Goal: Contribute content: Contribute content

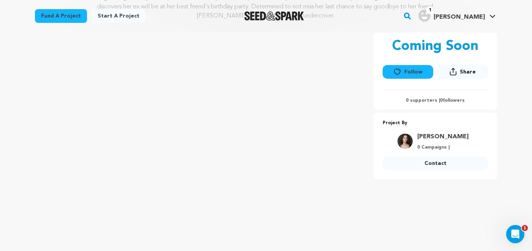
scroll to position [122, 0]
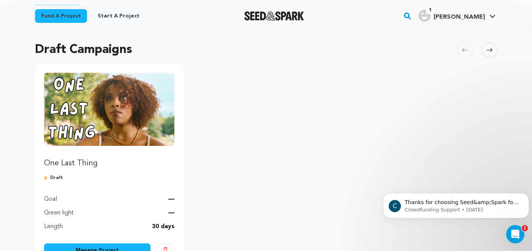
click at [120, 116] on img "Fund One Last Thing" at bounding box center [109, 109] width 130 height 73
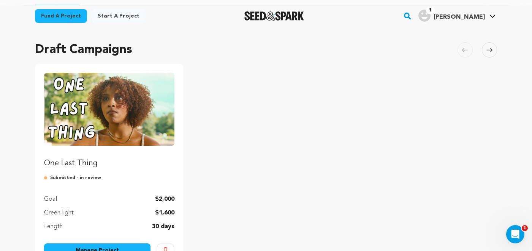
scroll to position [106, 0]
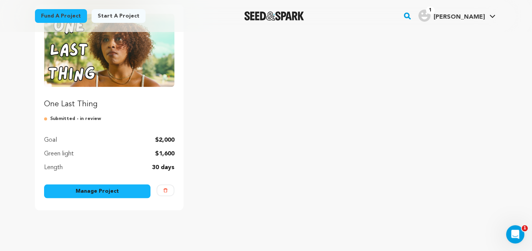
click at [71, 103] on p "One Last Thing" at bounding box center [109, 104] width 130 height 11
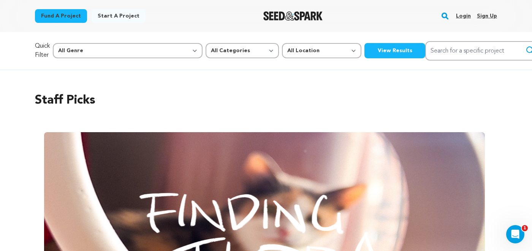
click at [464, 13] on link "Login" at bounding box center [463, 16] width 15 height 12
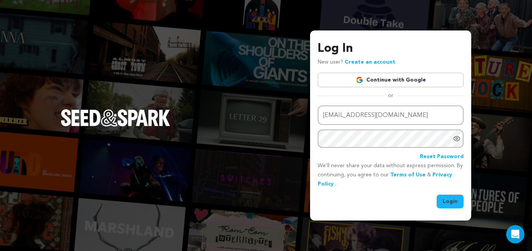
click at [457, 200] on button "Login" at bounding box center [450, 201] width 27 height 14
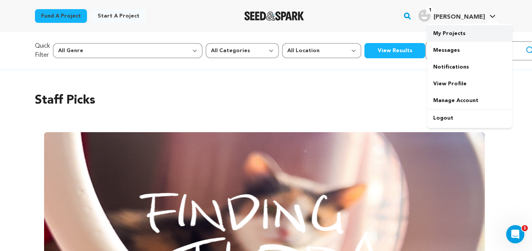
click at [453, 32] on link "My Projects" at bounding box center [469, 33] width 85 height 17
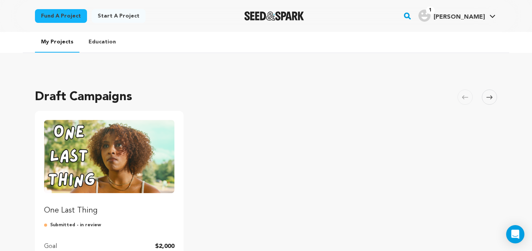
click at [107, 167] on img "Fund One Last Thing" at bounding box center [109, 156] width 130 height 73
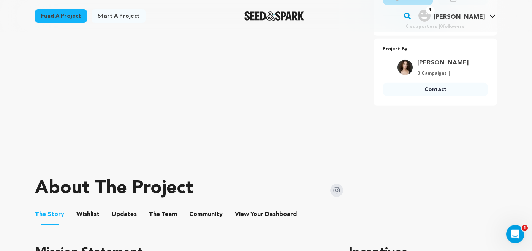
scroll to position [186, 0]
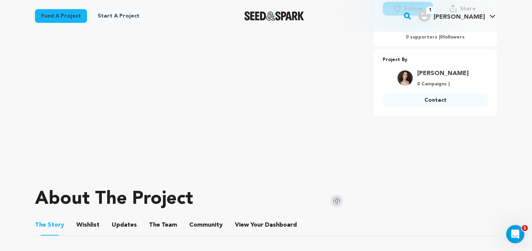
click at [154, 226] on button "The Team" at bounding box center [163, 226] width 18 height 18
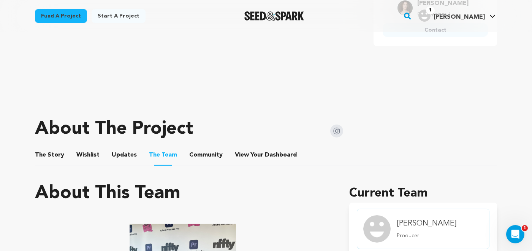
scroll to position [197, 0]
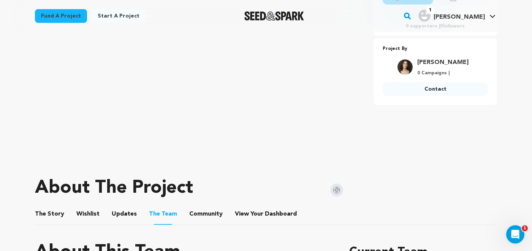
click at [199, 211] on button "Community" at bounding box center [206, 215] width 18 height 18
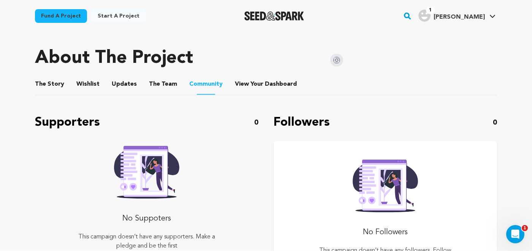
scroll to position [325, 0]
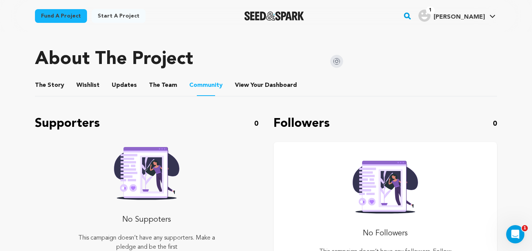
click at [156, 89] on button "The Team" at bounding box center [163, 87] width 18 height 18
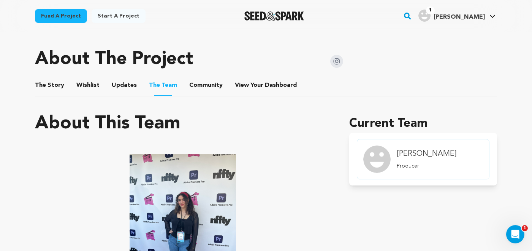
click at [124, 80] on button "Updates" at bounding box center [124, 87] width 18 height 18
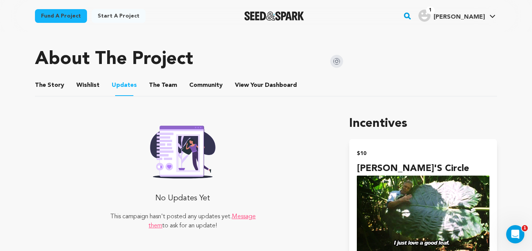
click at [94, 82] on button "Wishlist" at bounding box center [88, 87] width 18 height 18
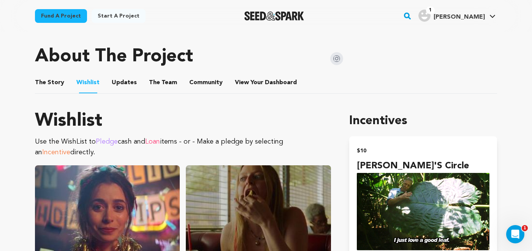
scroll to position [325, 0]
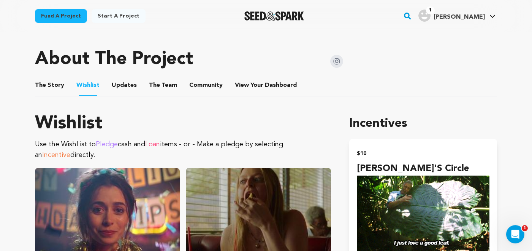
click at [53, 83] on button "The Story" at bounding box center [50, 87] width 18 height 18
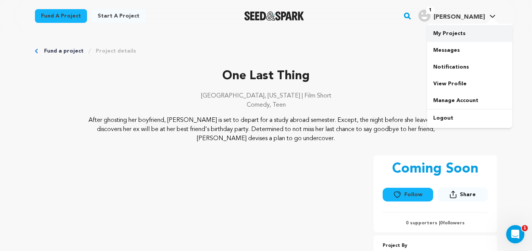
click at [446, 36] on link "My Projects" at bounding box center [469, 33] width 85 height 17
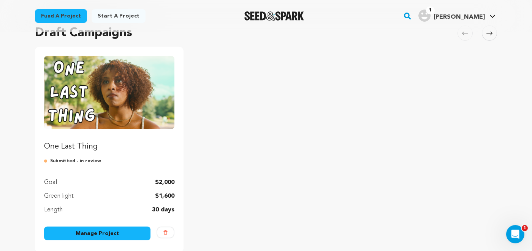
click at [99, 235] on link "Manage Project" at bounding box center [97, 233] width 106 height 14
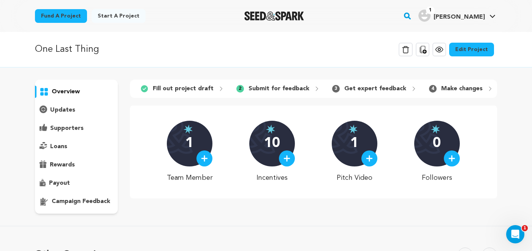
click at [482, 50] on link "Edit Project" at bounding box center [471, 50] width 45 height 14
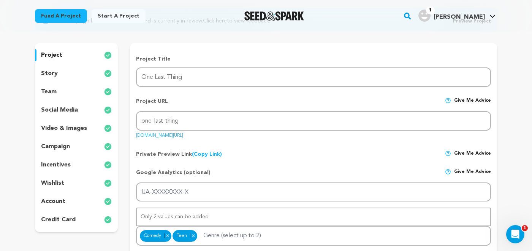
click at [54, 75] on p "story" at bounding box center [49, 73] width 17 height 9
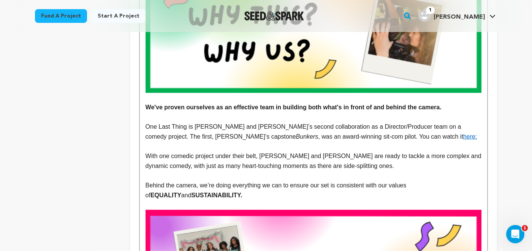
scroll to position [664, 0]
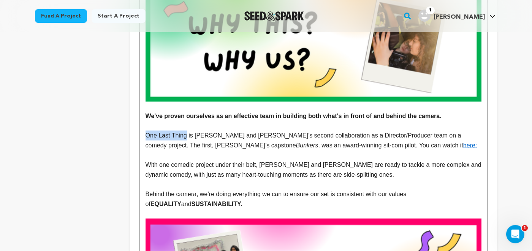
drag, startPoint x: 144, startPoint y: 135, endPoint x: 186, endPoint y: 138, distance: 41.9
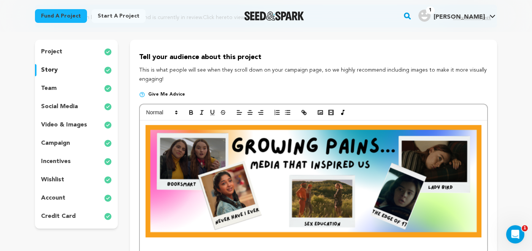
scroll to position [0, 0]
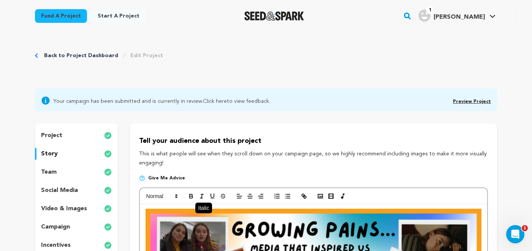
click at [202, 194] on line "button" at bounding box center [202, 194] width 2 height 0
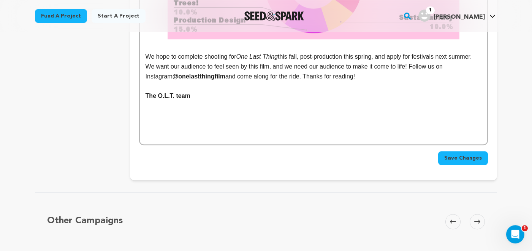
scroll to position [1629, 0]
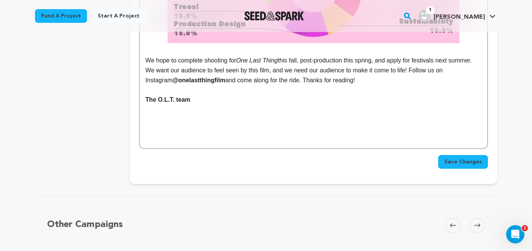
click at [457, 164] on span "Save Changes" at bounding box center [464, 162] width 38 height 8
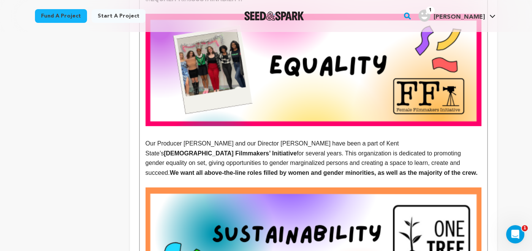
scroll to position [867, 0]
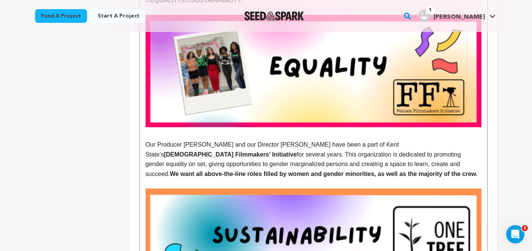
click at [387, 170] on p "Our Producer Olivia Dal Pra and our Director Stella Naymik have been a part of …" at bounding box center [314, 159] width 336 height 39
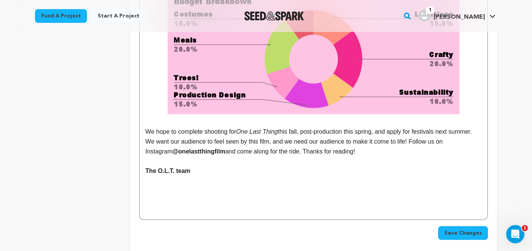
scroll to position [1494, 0]
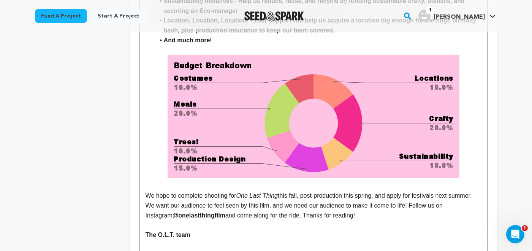
click at [300, 103] on img at bounding box center [314, 116] width 292 height 123
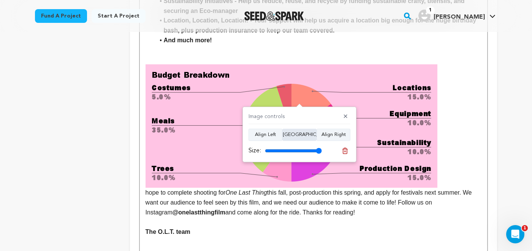
click at [302, 138] on button "Align Center" at bounding box center [300, 135] width 34 height 12
click at [300, 134] on button "Align Center" at bounding box center [300, 135] width 34 height 12
click at [224, 78] on img at bounding box center [292, 125] width 292 height 123
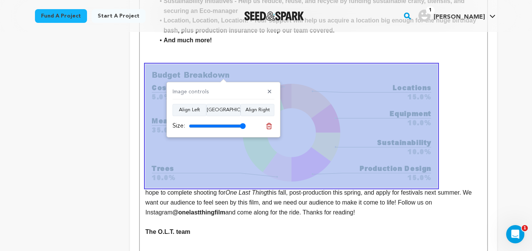
click at [314, 88] on img at bounding box center [292, 125] width 292 height 123
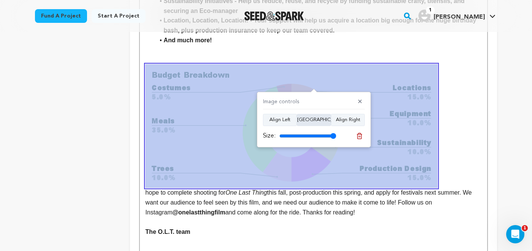
click at [317, 120] on button "Align Center" at bounding box center [314, 120] width 34 height 12
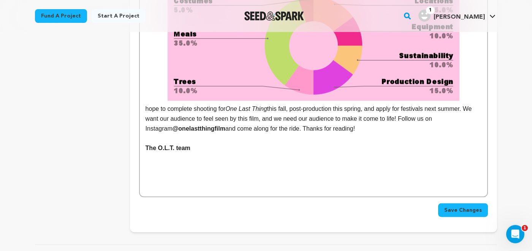
scroll to position [1595, 0]
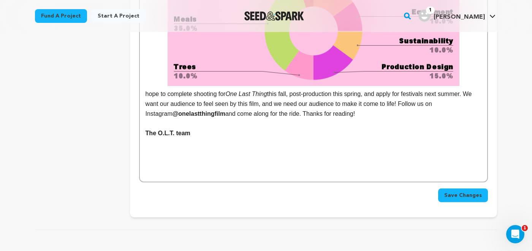
click at [459, 82] on img at bounding box center [314, 24] width 292 height 123
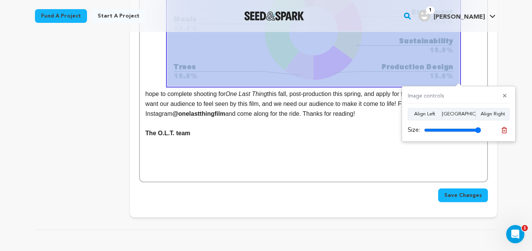
click at [465, 82] on p "hope to complete shooting for One Last Thing this fall, post-production this sp…" at bounding box center [314, 41] width 336 height 156
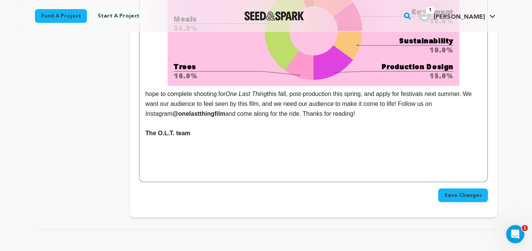
click at [467, 85] on p "hope to complete shooting for One Last Thing this fall, post-production this sp…" at bounding box center [314, 41] width 336 height 156
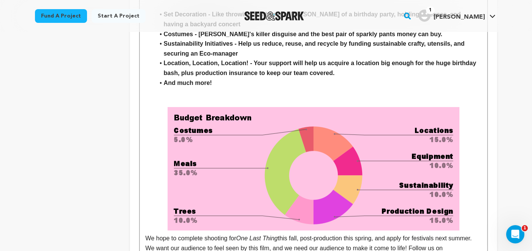
scroll to position [1427, 0]
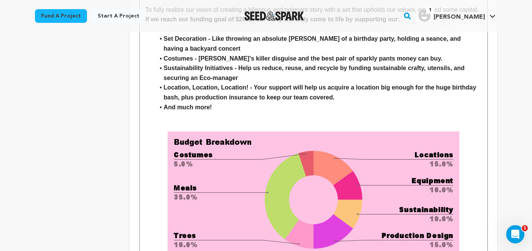
click at [199, 123] on p at bounding box center [314, 127] width 336 height 10
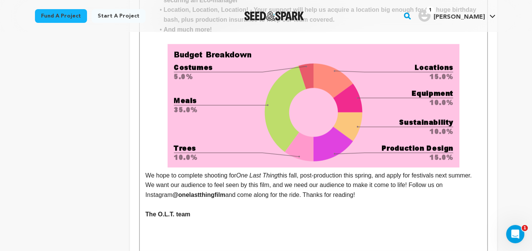
scroll to position [1518, 0]
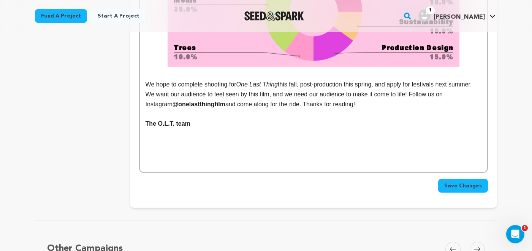
scroll to position [1617, 0]
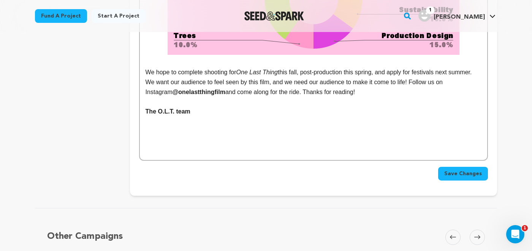
click at [456, 174] on span "Save Changes" at bounding box center [464, 174] width 38 height 8
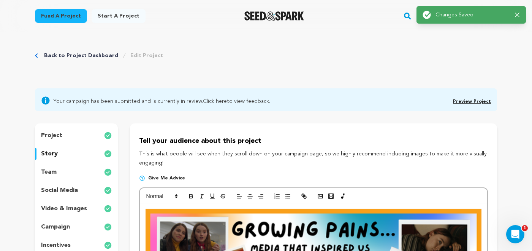
scroll to position [0, 0]
click at [519, 13] on icon "button" at bounding box center [517, 15] width 5 height 5
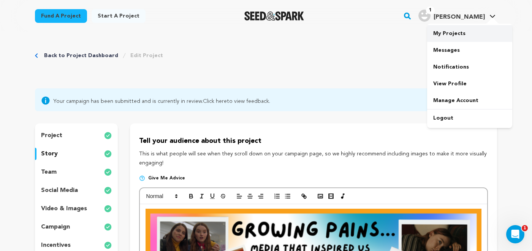
click at [448, 34] on link "My Projects" at bounding box center [469, 33] width 85 height 17
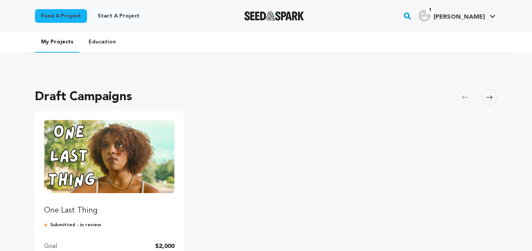
click at [121, 156] on img "Fund One Last Thing" at bounding box center [109, 156] width 130 height 73
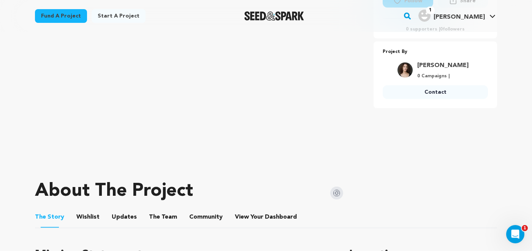
scroll to position [189, 0]
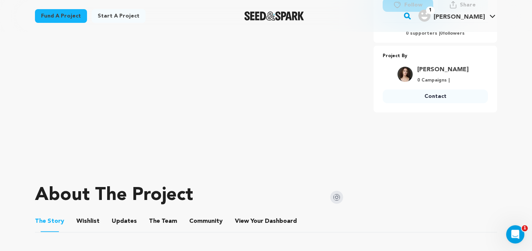
click at [168, 225] on button "The Team" at bounding box center [163, 222] width 18 height 18
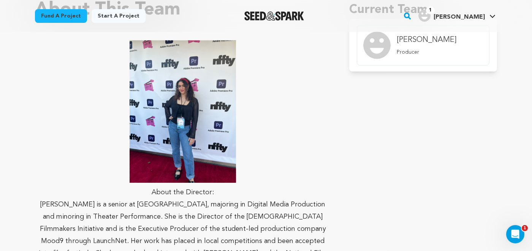
scroll to position [332, 0]
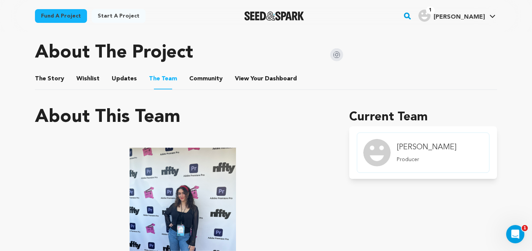
click at [48, 78] on button "The Story" at bounding box center [50, 80] width 18 height 18
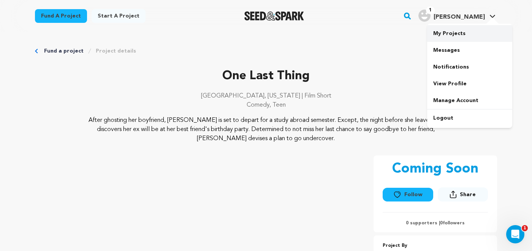
click at [458, 28] on link "My Projects" at bounding box center [469, 33] width 85 height 17
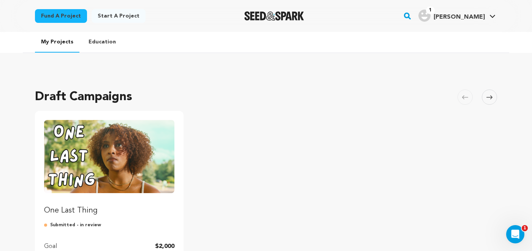
scroll to position [179, 0]
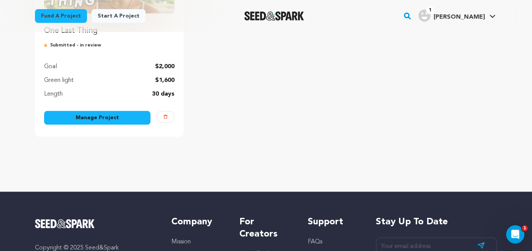
click at [115, 118] on link "Manage Project" at bounding box center [97, 118] width 106 height 14
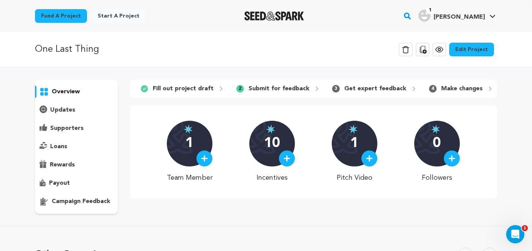
click at [475, 49] on link "Edit Project" at bounding box center [471, 50] width 45 height 14
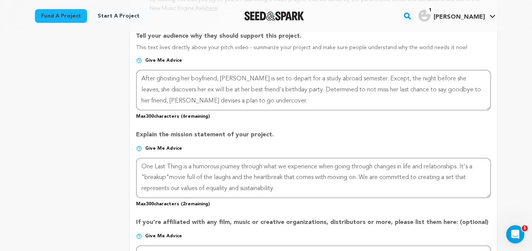
scroll to position [522, 0]
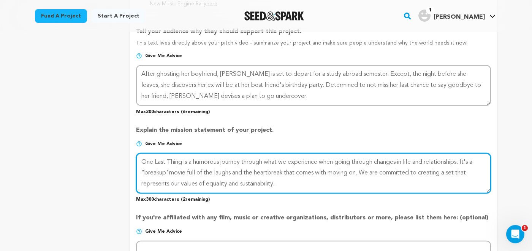
drag, startPoint x: 140, startPoint y: 160, endPoint x: 183, endPoint y: 161, distance: 42.2
click at [183, 161] on textarea at bounding box center [313, 173] width 355 height 40
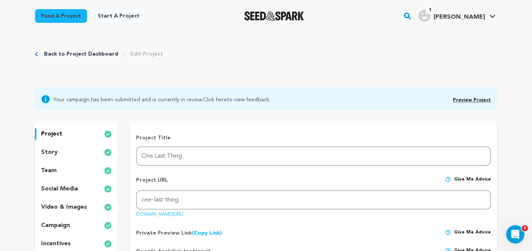
scroll to position [3, 0]
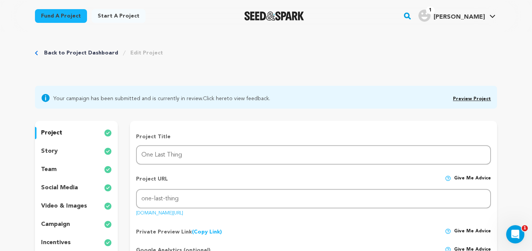
click at [472, 100] on link "Preview Project" at bounding box center [472, 99] width 38 height 5
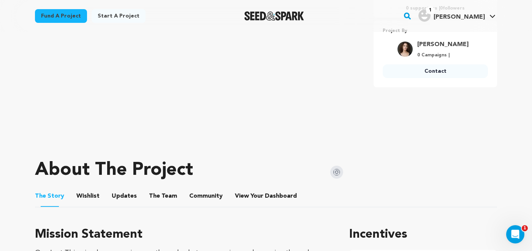
scroll to position [210, 0]
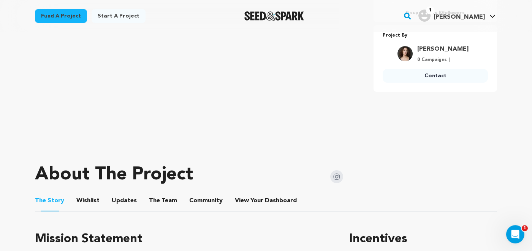
click at [84, 204] on button "Wishlist" at bounding box center [88, 202] width 18 height 18
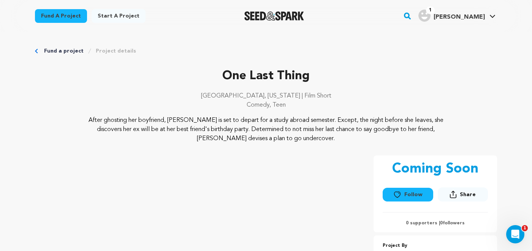
scroll to position [210, 0]
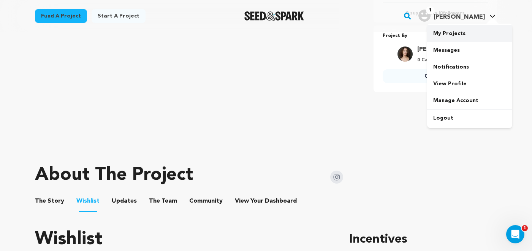
click at [460, 29] on link "My Projects" at bounding box center [469, 33] width 85 height 17
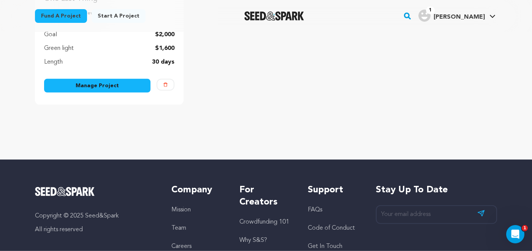
click at [112, 82] on link "Manage Project" at bounding box center [97, 86] width 106 height 14
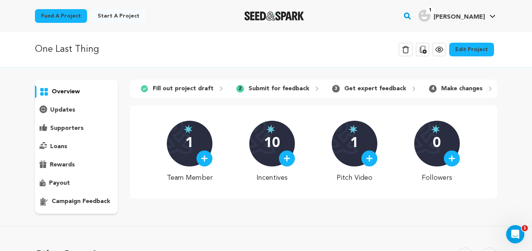
click at [480, 52] on link "Edit Project" at bounding box center [471, 50] width 45 height 14
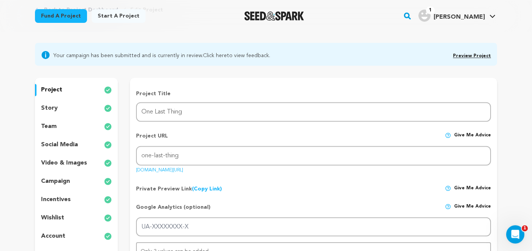
click at [60, 216] on p "wishlist" at bounding box center [52, 217] width 23 height 9
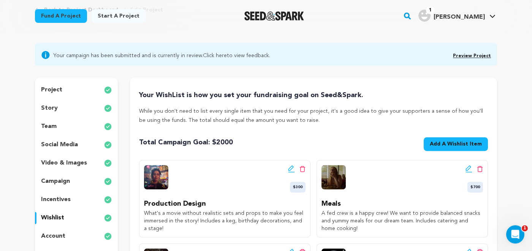
click at [290, 168] on icon at bounding box center [290, 167] width 5 height 5
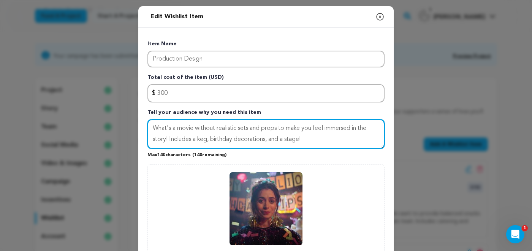
click at [167, 137] on textarea "What's a movie without realistic sets and props to make you feel immersed in th…" at bounding box center [266, 134] width 237 height 30
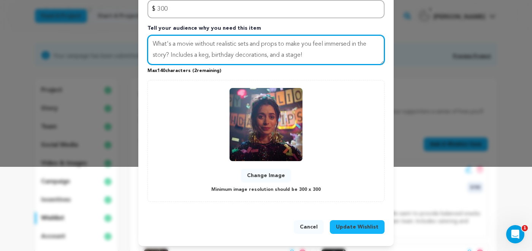
scroll to position [81, 0]
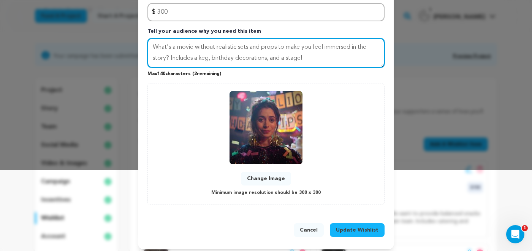
type textarea "What's a movie without realistic sets and props to make you feel immersed in th…"
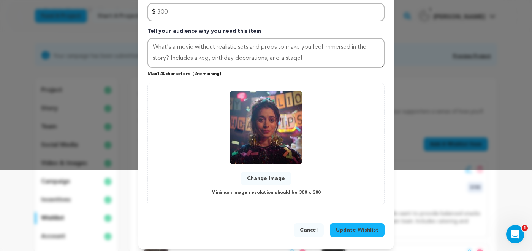
click at [363, 226] on span "Update Wishlist" at bounding box center [357, 230] width 43 height 8
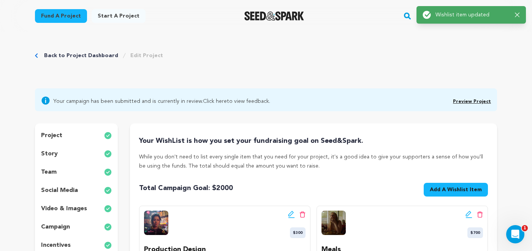
scroll to position [0, 0]
click at [518, 14] on icon "button" at bounding box center [517, 15] width 5 height 5
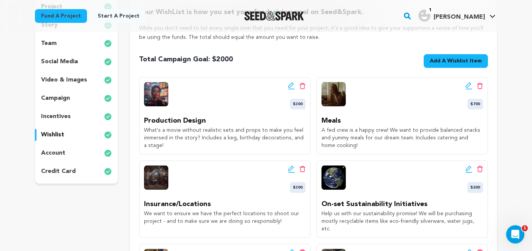
scroll to position [128, 0]
click at [63, 99] on p "campaign" at bounding box center [55, 98] width 29 height 9
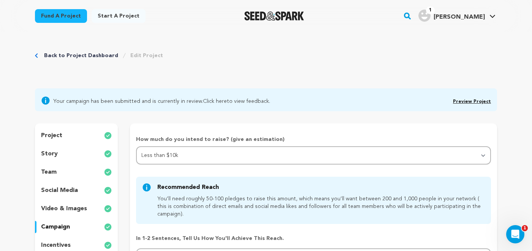
click at [58, 135] on p "project" at bounding box center [51, 135] width 21 height 9
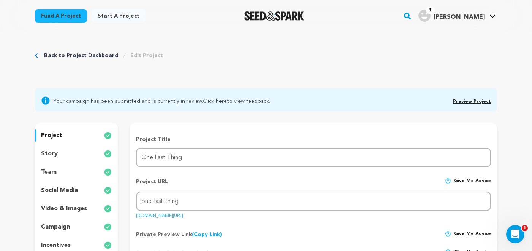
scroll to position [8, 0]
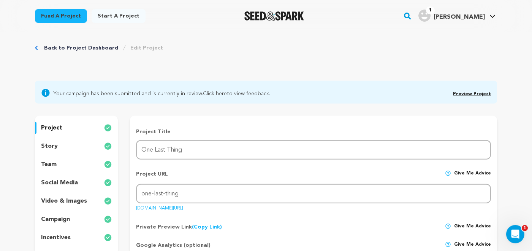
click at [468, 94] on link "Preview Project" at bounding box center [472, 94] width 38 height 5
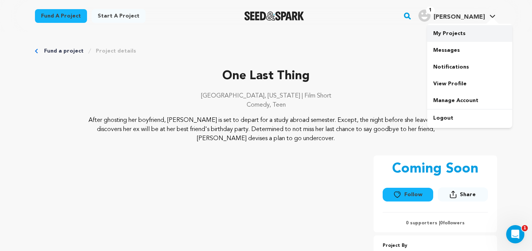
click at [464, 33] on link "My Projects" at bounding box center [469, 33] width 85 height 17
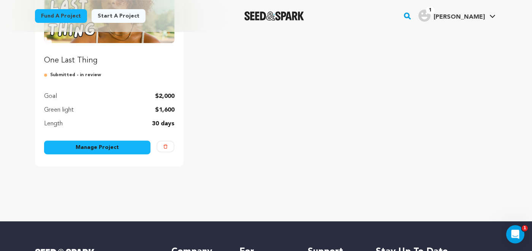
click at [124, 150] on link "Manage Project" at bounding box center [97, 147] width 106 height 14
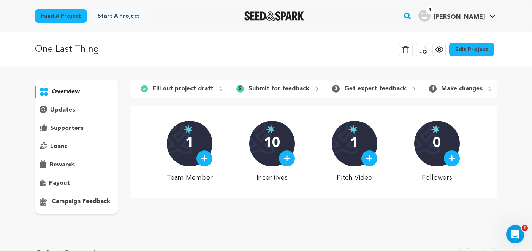
click at [471, 49] on link "Edit Project" at bounding box center [471, 50] width 45 height 14
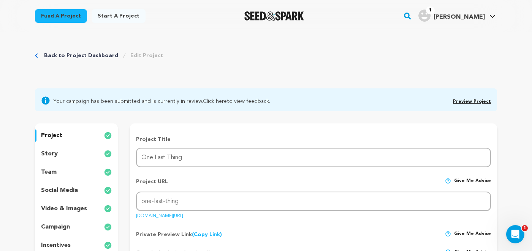
click at [53, 156] on p "story" at bounding box center [49, 153] width 17 height 9
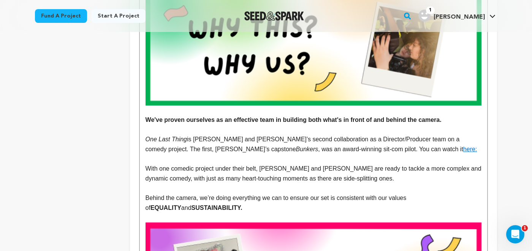
scroll to position [683, 0]
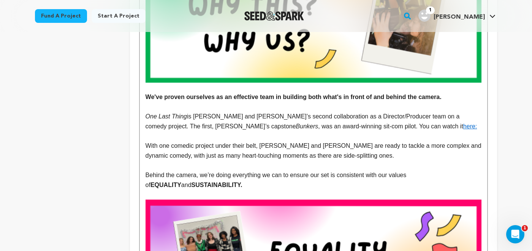
click at [355, 127] on p "One Last Thing is [PERSON_NAME] and [PERSON_NAME]’s second collaboration as a D…" at bounding box center [314, 120] width 336 height 19
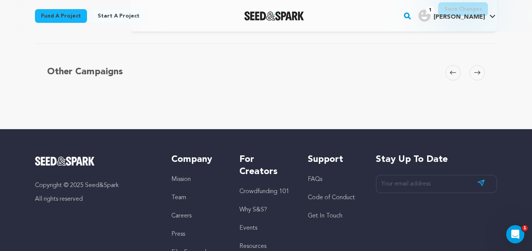
scroll to position [1736, 0]
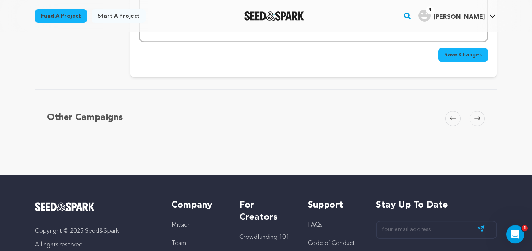
click at [467, 60] on button "Save Changes" at bounding box center [463, 55] width 50 height 14
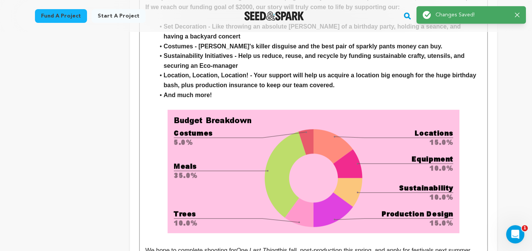
scroll to position [1349, 0]
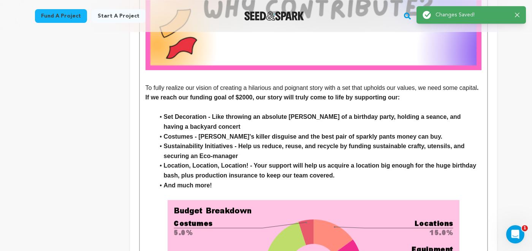
click icon "button"
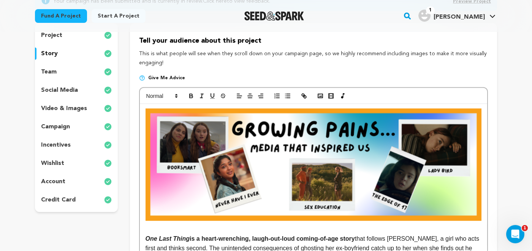
scroll to position [50, 0]
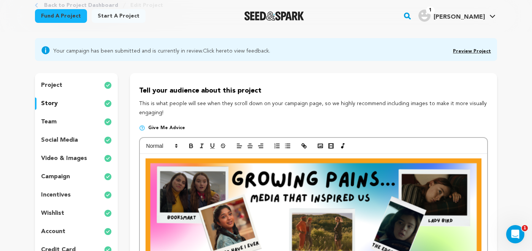
click link "Preview Project"
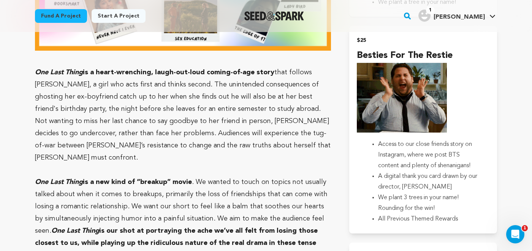
scroll to position [599, 0]
